Goal: Information Seeking & Learning: Learn about a topic

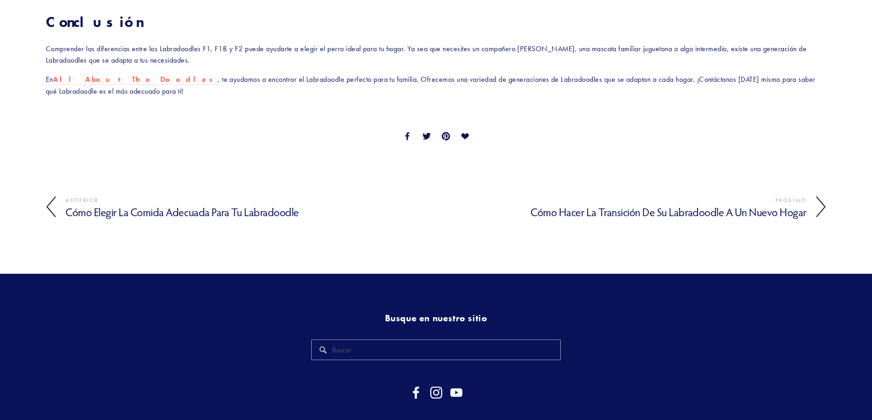
scroll to position [991, 0]
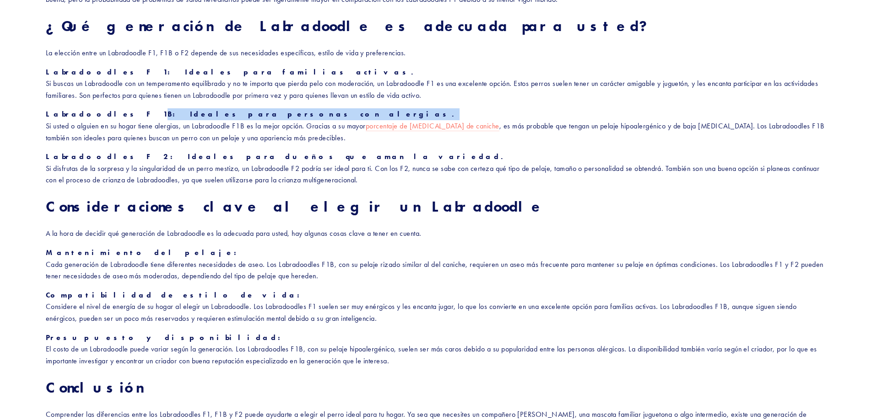
drag, startPoint x: 249, startPoint y: 113, endPoint x: 86, endPoint y: 89, distance: 165.1
click at [105, 108] on p "Labradoodles F1B: Ideales para personas con alergias. Si usted o alguien en su …" at bounding box center [436, 125] width 780 height 35
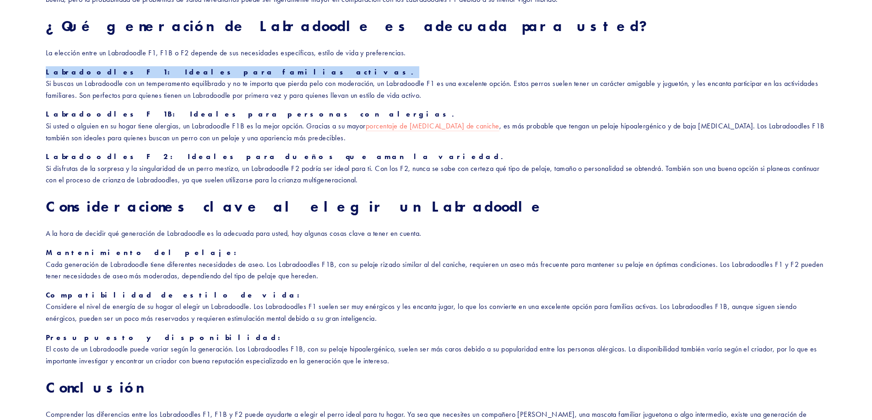
drag, startPoint x: 47, startPoint y: 74, endPoint x: 218, endPoint y: 75, distance: 171.6
click at [218, 75] on p "Labradoodles F1: Ideales para familias activas. Si buscas un Labradoodle con un…" at bounding box center [436, 83] width 780 height 35
click at [283, 68] on p "Labradoodles F1: Ideales para familias activas. Si buscas un Labradoodle con un…" at bounding box center [436, 83] width 780 height 35
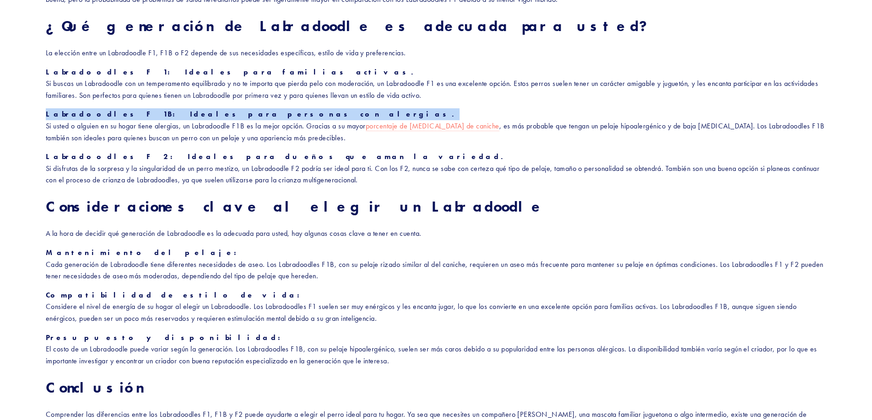
drag, startPoint x: 38, startPoint y: 116, endPoint x: 259, endPoint y: 113, distance: 221.5
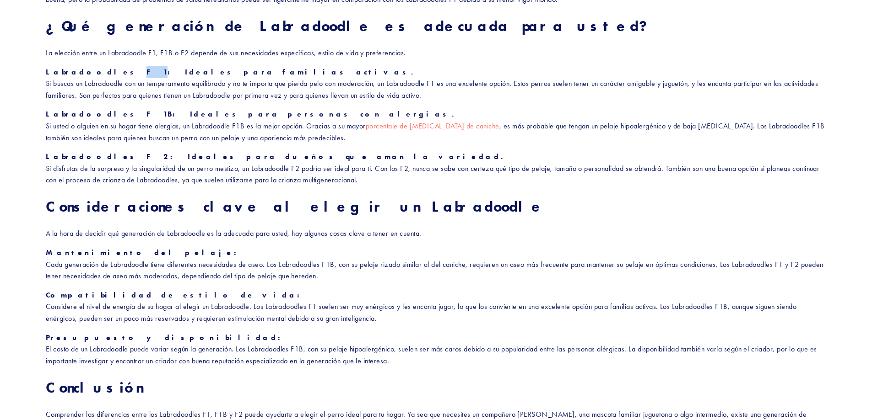
drag, startPoint x: 97, startPoint y: 73, endPoint x: 105, endPoint y: 77, distance: 9.2
click at [105, 77] on p "Labradoodles F1: Ideales para familias activas. Si buscas un Labradoodle con un…" at bounding box center [436, 83] width 780 height 35
click at [259, 87] on font "Si buscas un Labradoodle con un temperamento equilibrado y no te importa que pi…" at bounding box center [433, 89] width 774 height 21
drag, startPoint x: 609, startPoint y: 85, endPoint x: 467, endPoint y: 97, distance: 142.4
click at [467, 97] on p "Labradoodles F1: Ideales para familias activas. Si buscas un Labradoodle con un…" at bounding box center [436, 83] width 780 height 35
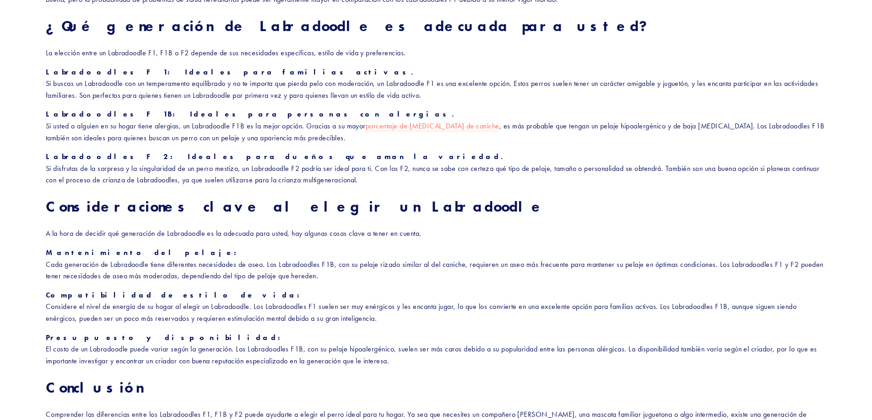
click at [309, 152] on p "Labradoodles F2: Ideales para dueños que aman la variedad. Si disfrutas de la s…" at bounding box center [436, 168] width 780 height 35
drag, startPoint x: 461, startPoint y: 303, endPoint x: 386, endPoint y: 322, distance: 76.9
click at [386, 322] on p "Compatibilidad de estilo de vida: Considere el nivel de energía de su hogar al …" at bounding box center [436, 307] width 780 height 35
drag, startPoint x: 356, startPoint y: 344, endPoint x: 345, endPoint y: 344, distance: 10.5
click at [354, 344] on p "Presupuesto y disponibilidad: El costo de un Labradoodle puede variar según la …" at bounding box center [436, 349] width 780 height 35
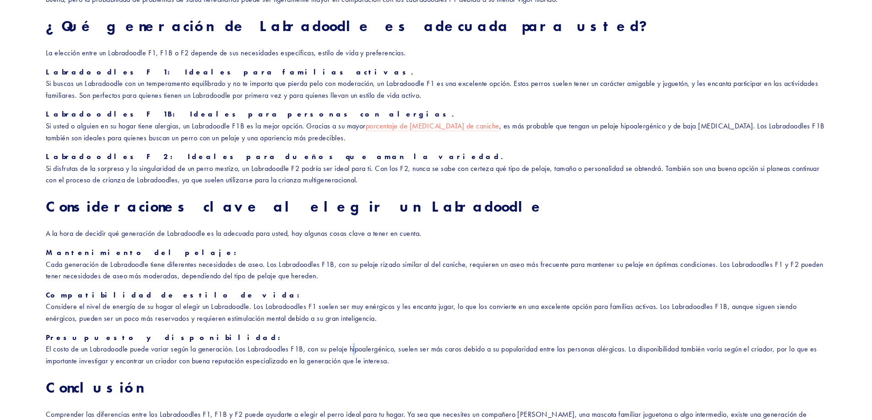
drag, startPoint x: 45, startPoint y: 346, endPoint x: 528, endPoint y: 367, distance: 483.6
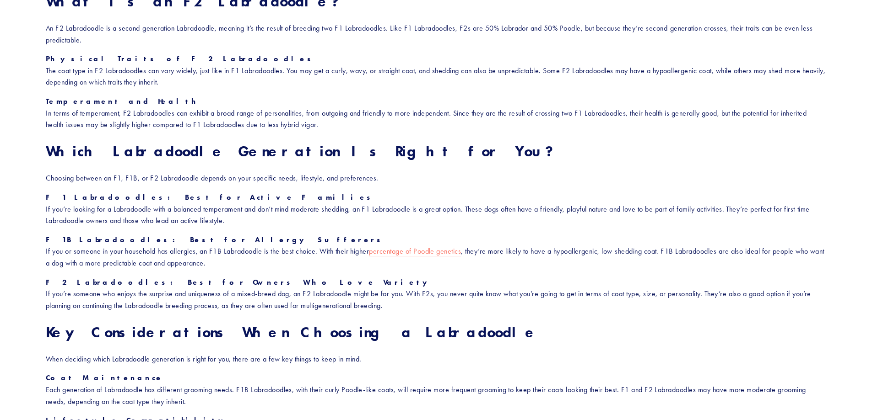
scroll to position [839, 0]
